Goal: Task Accomplishment & Management: Use online tool/utility

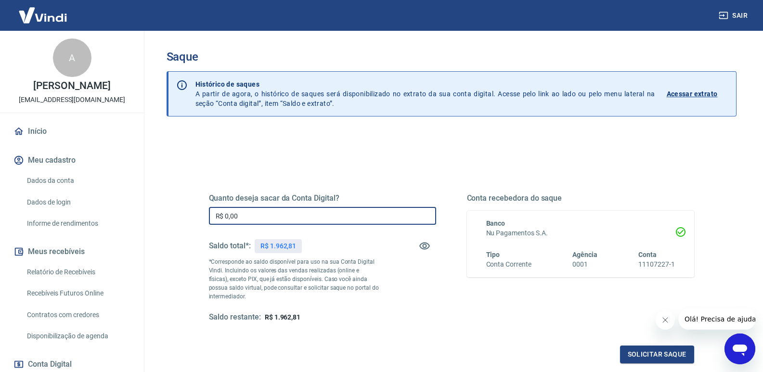
click at [308, 211] on input "R$ 0,00" at bounding box center [322, 216] width 227 height 18
type input "R$ 1.962,81"
click at [669, 359] on button "Solicitar saque" at bounding box center [657, 355] width 74 height 18
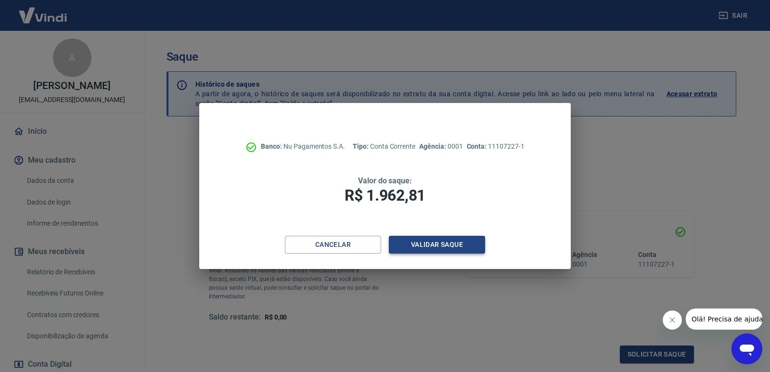
click at [433, 246] on button "Validar saque" at bounding box center [437, 245] width 96 height 18
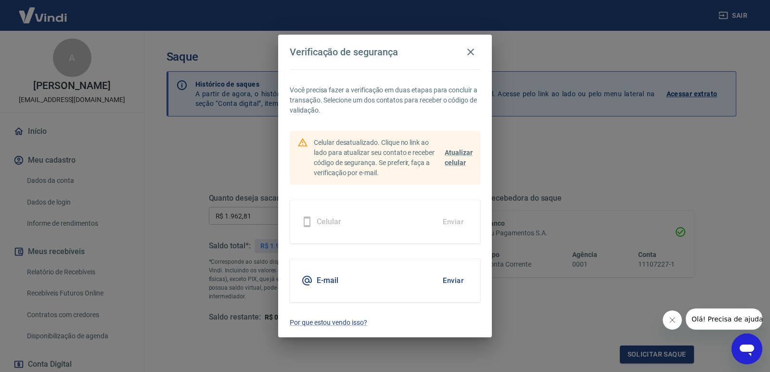
click at [452, 277] on button "Enviar" at bounding box center [453, 281] width 31 height 20
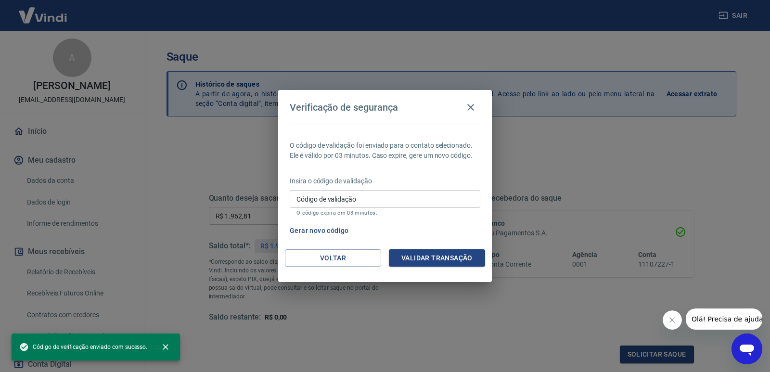
drag, startPoint x: 402, startPoint y: 196, endPoint x: 409, endPoint y: 204, distance: 10.9
click at [402, 196] on input "Código de validação" at bounding box center [385, 199] width 191 height 18
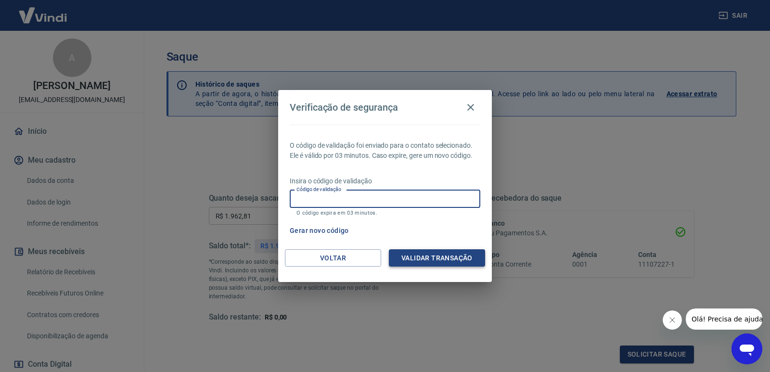
paste input "411.674.063-20"
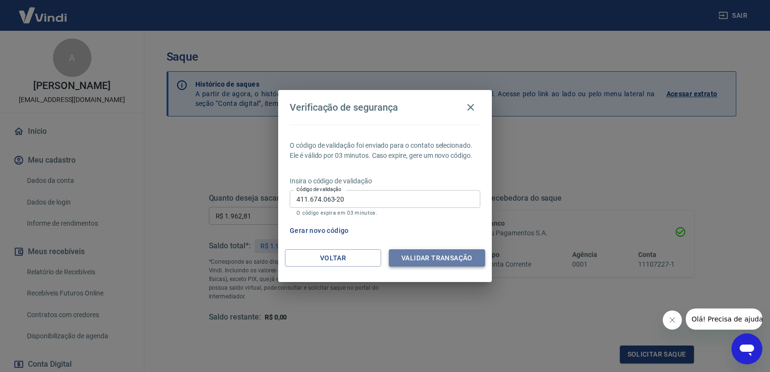
click at [442, 259] on button "Validar transação" at bounding box center [437, 258] width 96 height 18
click at [380, 202] on input "411.674.063-20" at bounding box center [385, 199] width 191 height 18
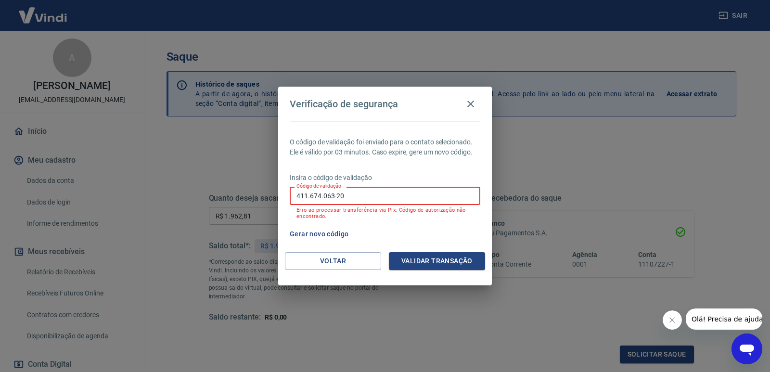
drag, startPoint x: 364, startPoint y: 193, endPoint x: 242, endPoint y: 188, distance: 121.9
click at [242, 188] on div "Verificação de segurança O código de validação foi enviado para o contato selec…" at bounding box center [385, 186] width 770 height 372
paste input "178519"
type input "178519"
click at [463, 257] on button "Validar transação" at bounding box center [437, 261] width 96 height 18
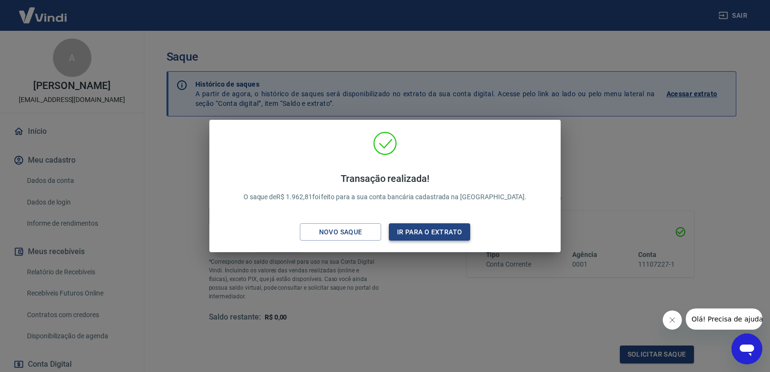
click at [419, 235] on button "Ir para o extrato" at bounding box center [429, 232] width 81 height 18
